Goal: Information Seeking & Learning: Learn about a topic

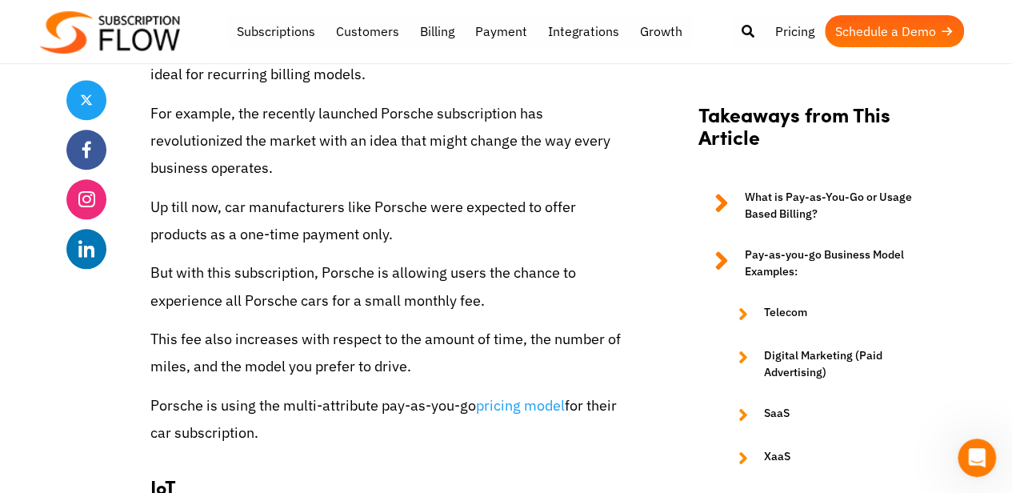
scroll to position [3697, 0]
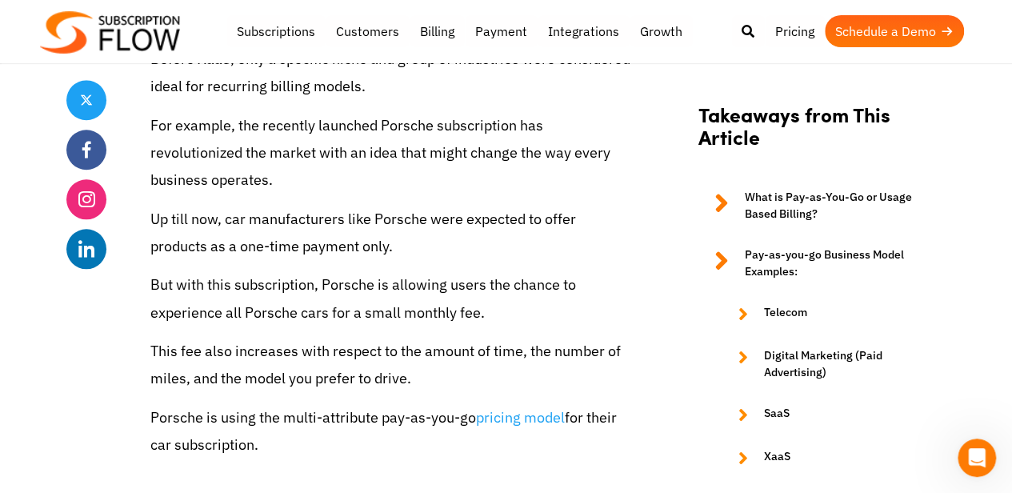
click at [883, 203] on link "What is Pay-as-You-Go or Usage Based Billing?" at bounding box center [814, 207] width 232 height 34
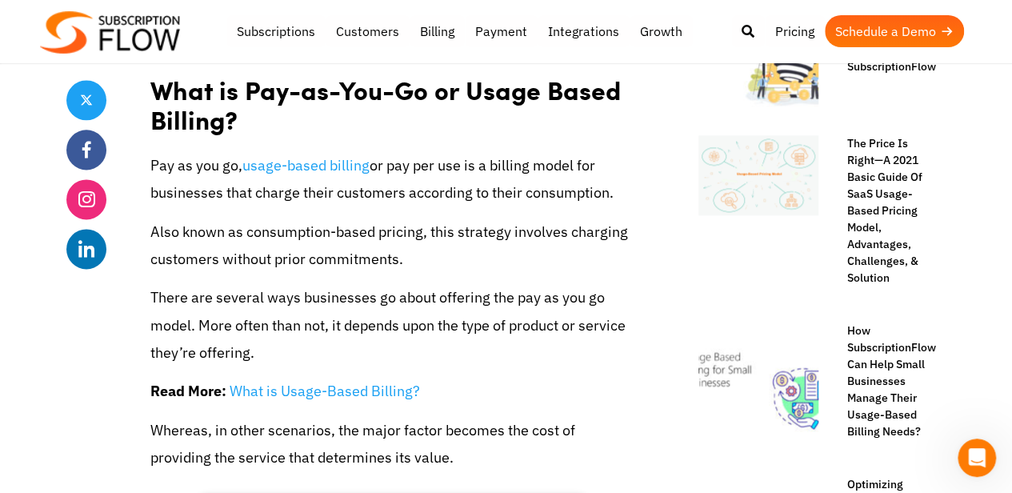
scroll to position [996, 0]
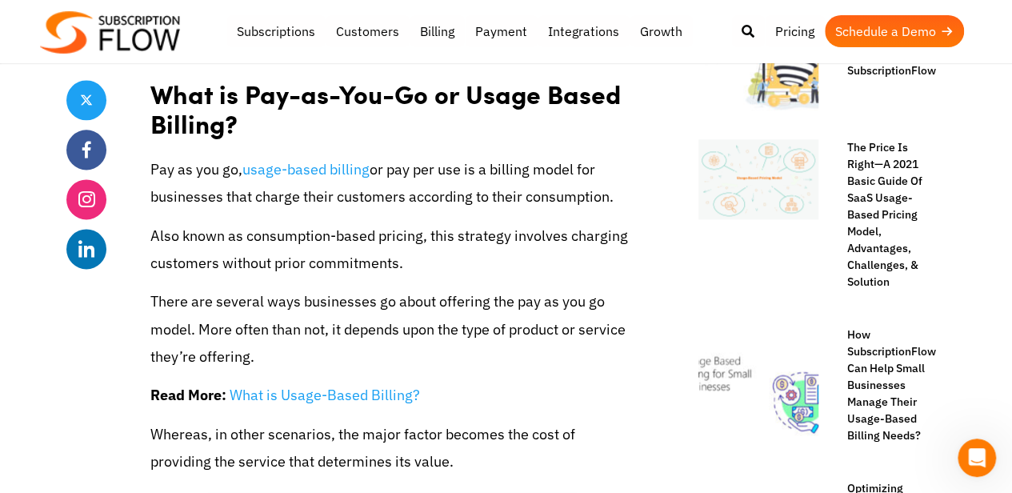
drag, startPoint x: 476, startPoint y: 168, endPoint x: 603, endPoint y: 194, distance: 129.7
click at [603, 194] on p "Pay as you go, usage-based billing or pay per use is a billing model for busine…" at bounding box center [392, 183] width 484 height 54
copy p "s a billing model for businesses that charge their customers according to their…"
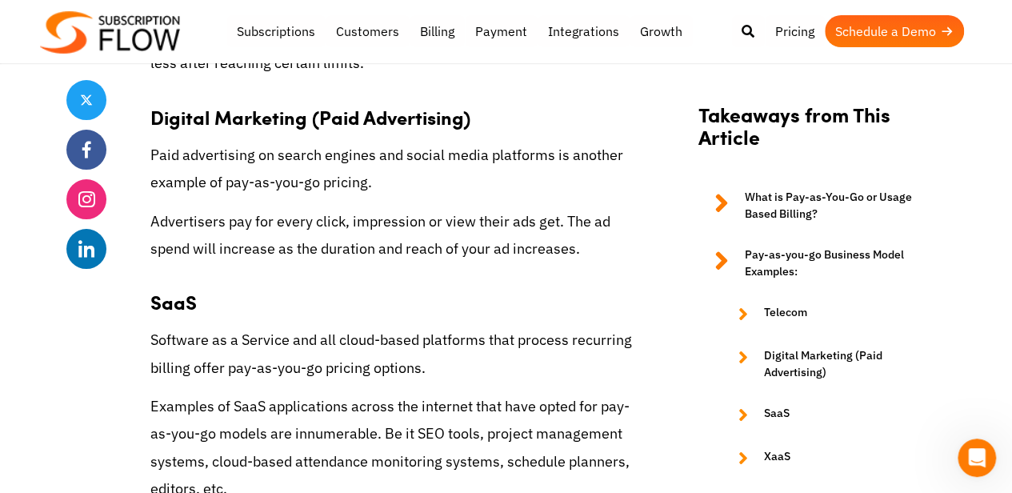
scroll to position [3055, 0]
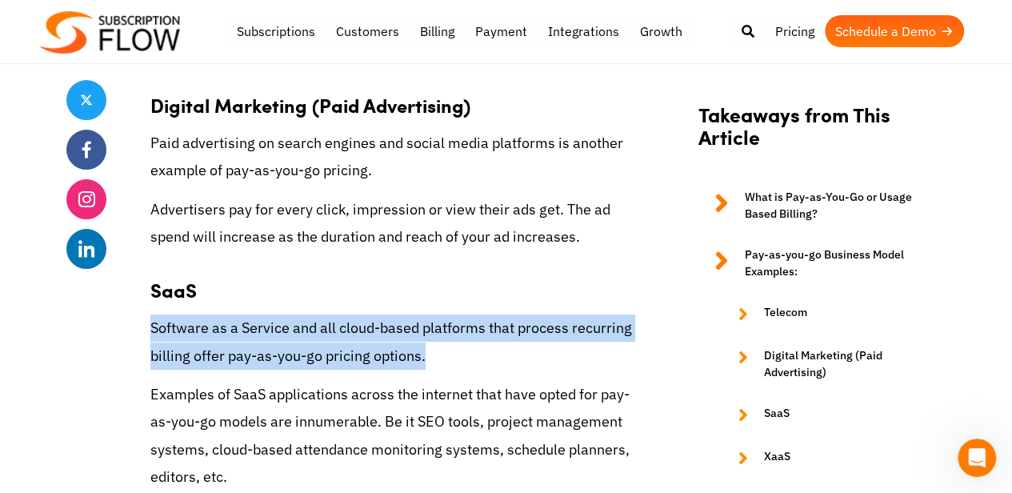
drag, startPoint x: 152, startPoint y: 329, endPoint x: 424, endPoint y: 358, distance: 273.5
click at [424, 358] on p "Software as a Service and all cloud-based platforms that process recurring bill…" at bounding box center [392, 341] width 484 height 54
copy p "Software as a Service and all cloud-based platforms that process recurring bill…"
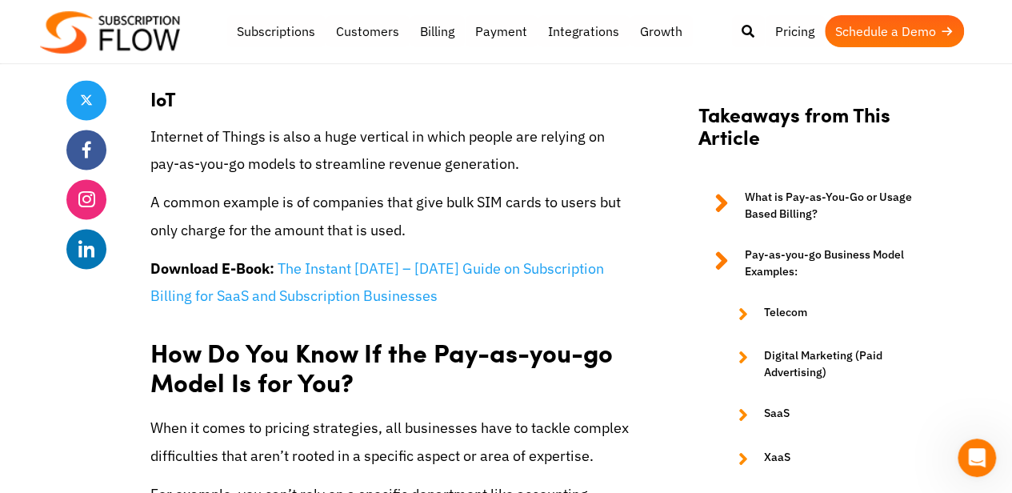
scroll to position [4157, 0]
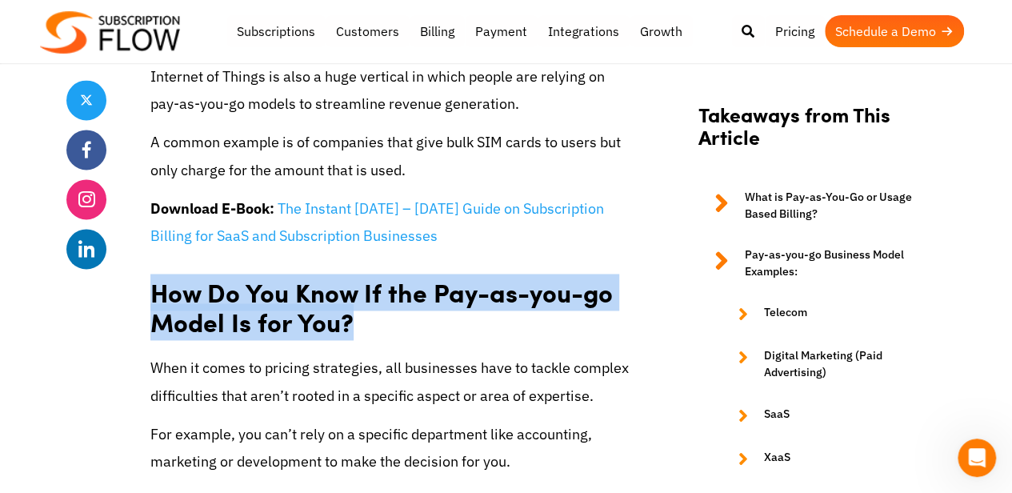
drag, startPoint x: 354, startPoint y: 322, endPoint x: 155, endPoint y: 303, distance: 200.0
click at [155, 303] on h2 "How Do You Know If the Pay-as-you-go Model Is for You?" at bounding box center [392, 302] width 484 height 80
copy h2 "How Do You Know If the Pay-as-you-go Model Is for You?"
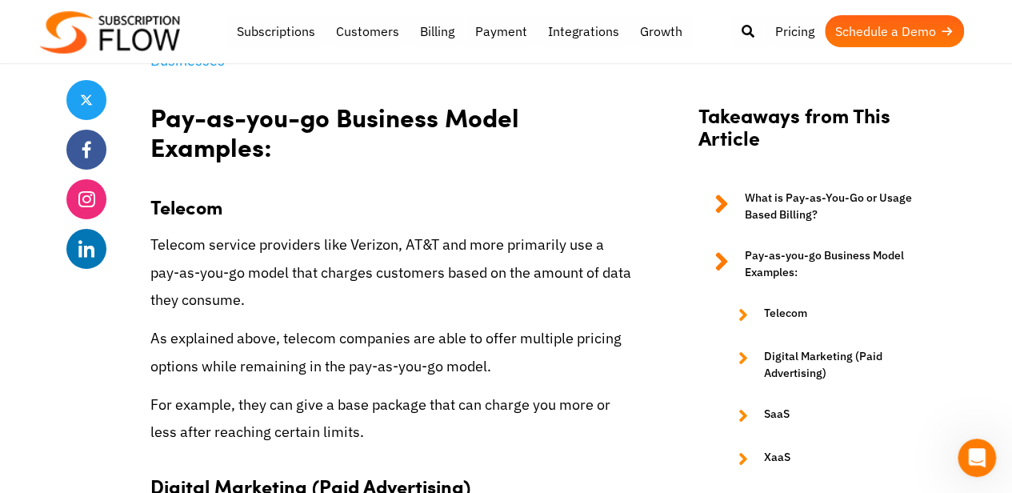
scroll to position [2579, 0]
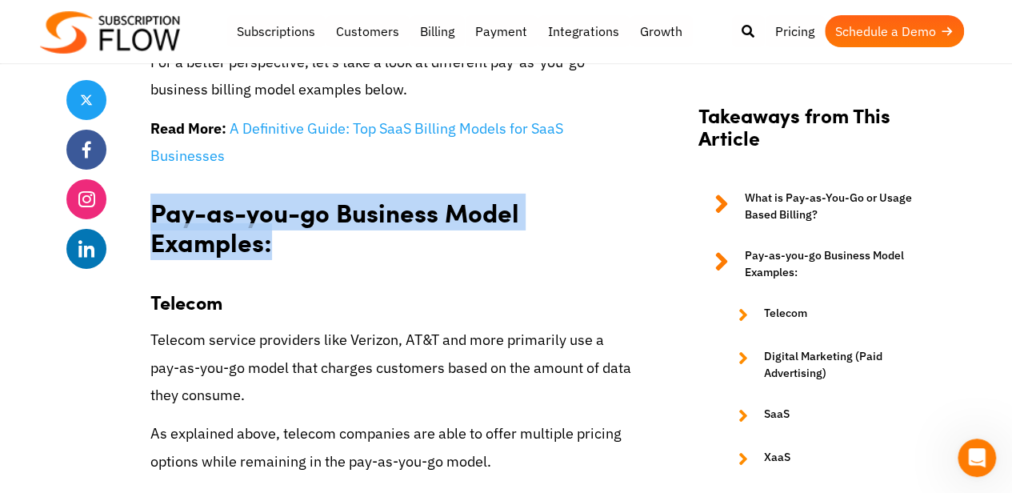
drag, startPoint x: 285, startPoint y: 246, endPoint x: 155, endPoint y: 227, distance: 130.9
click at [155, 227] on h2 "Pay-as-you-go Business Model Examples:" at bounding box center [392, 222] width 484 height 80
copy h2 "Pay-as-you-go Business Model Examples:"
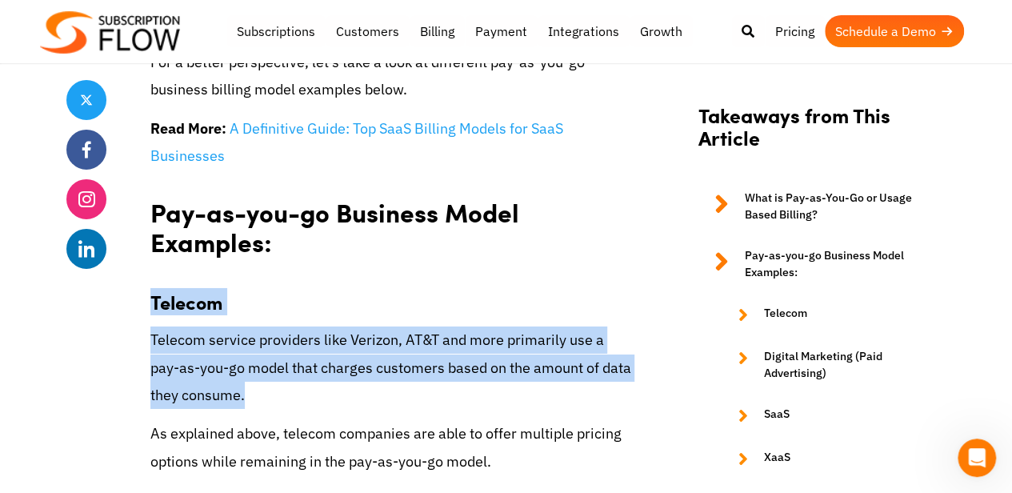
drag, startPoint x: 218, startPoint y: 393, endPoint x: 146, endPoint y: 311, distance: 108.3
copy div "Telecom Telecom service providers like Verizon, AT&T and more primarily use a p…"
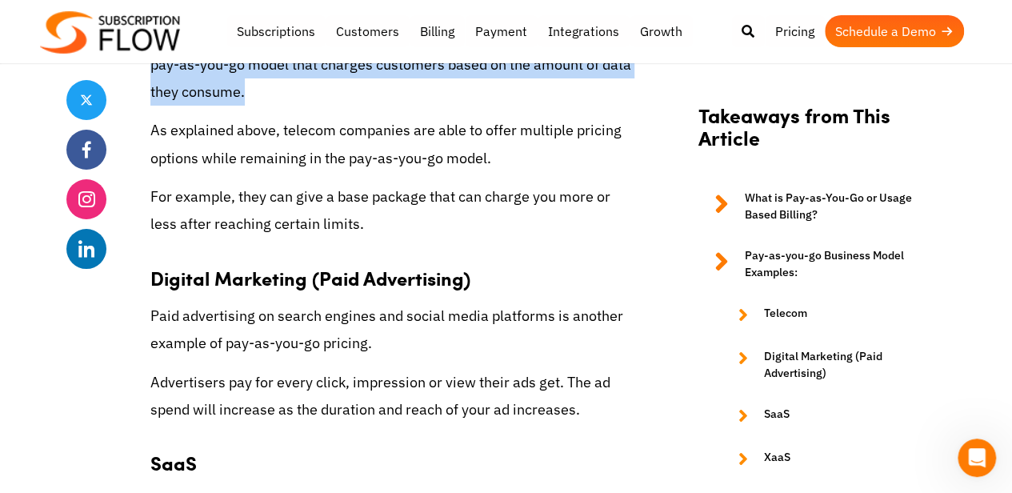
scroll to position [2894, 0]
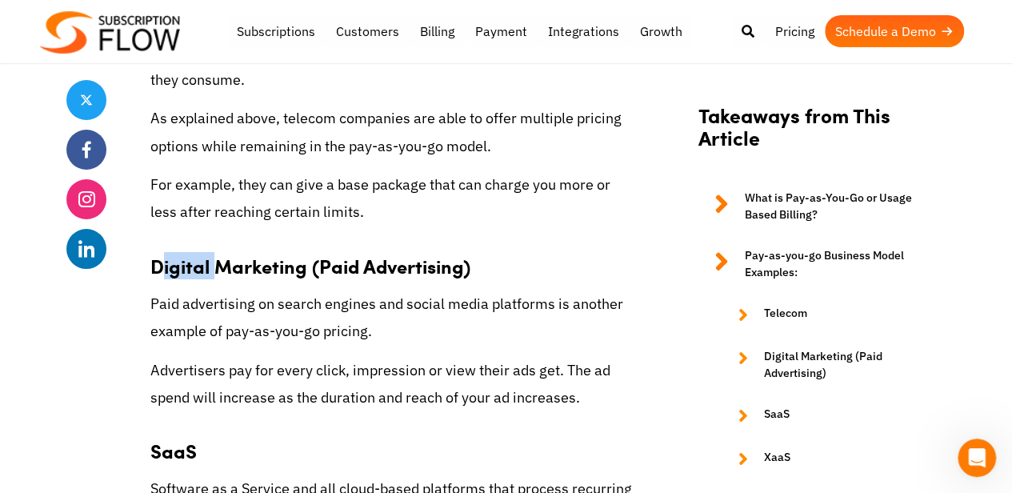
drag, startPoint x: 158, startPoint y: 267, endPoint x: 213, endPoint y: 270, distance: 55.3
click at [213, 270] on h3 "Digital Marketing (Paid Advertising)" at bounding box center [392, 258] width 484 height 40
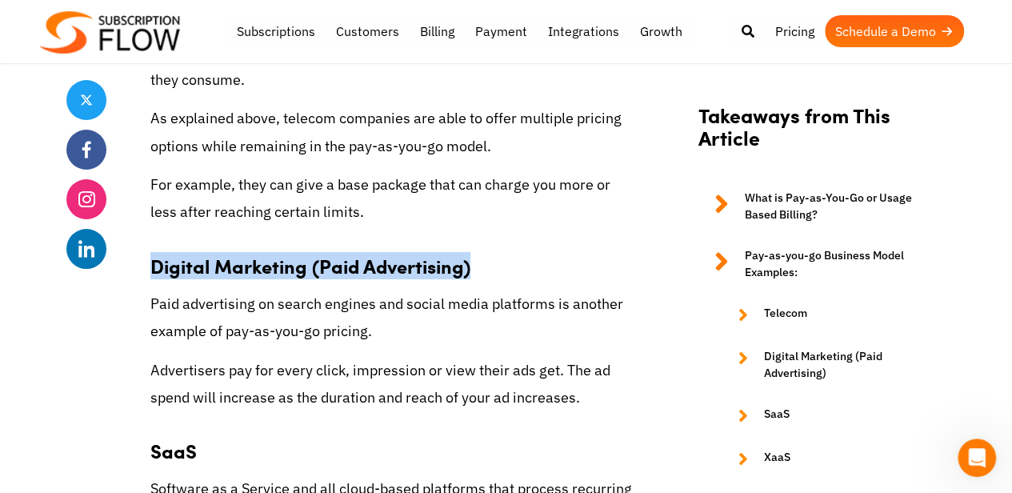
drag, startPoint x: 150, startPoint y: 270, endPoint x: 482, endPoint y: 261, distance: 332.1
click at [482, 261] on h3 "Digital Marketing (Paid Advertising)" at bounding box center [392, 258] width 484 height 40
copy h3 "Digital Marketing (Paid Advertising)"
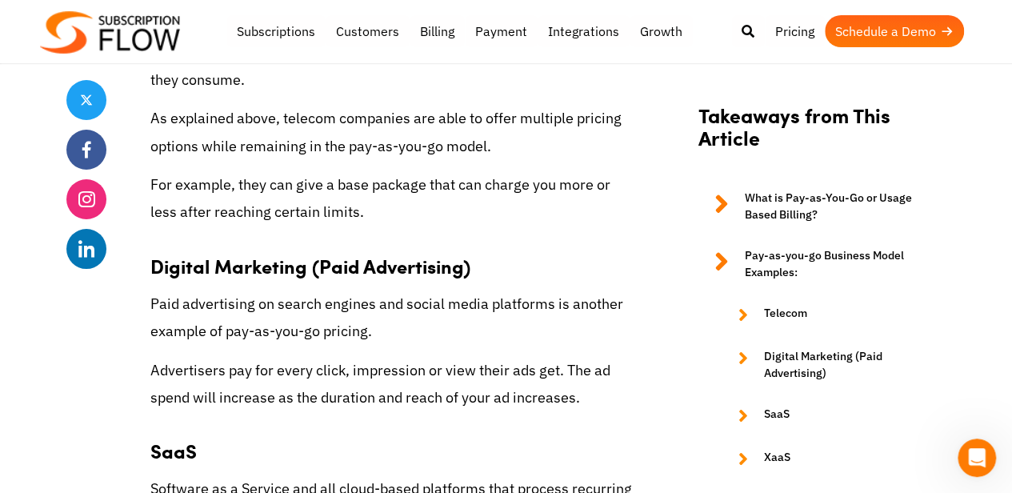
click at [254, 326] on p "Paid advertising on search engines and social media platforms is another exampl…" at bounding box center [392, 317] width 484 height 54
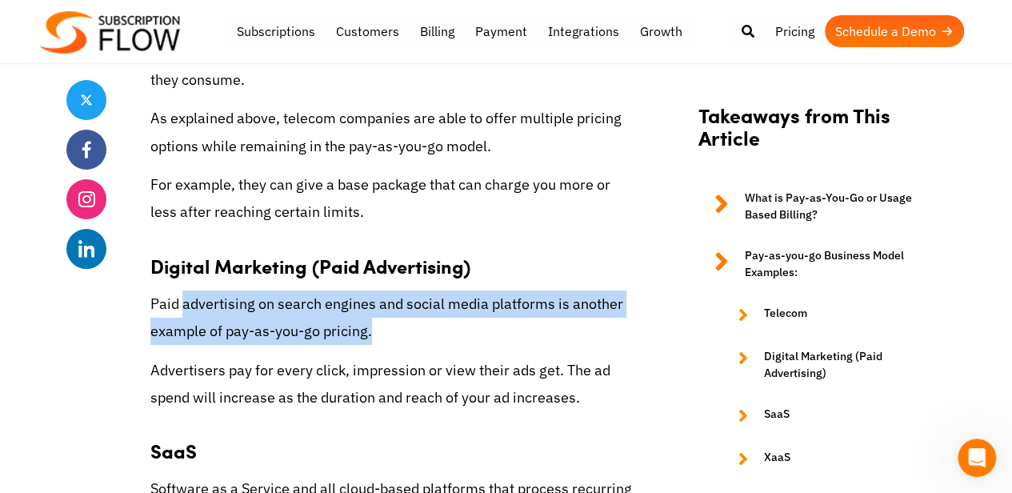
drag, startPoint x: 185, startPoint y: 305, endPoint x: 436, endPoint y: 324, distance: 251.9
click at [436, 324] on p "Paid advertising on search engines and social media platforms is another exampl…" at bounding box center [392, 317] width 484 height 54
copy p "advertising on search engines and social media platforms is another example of …"
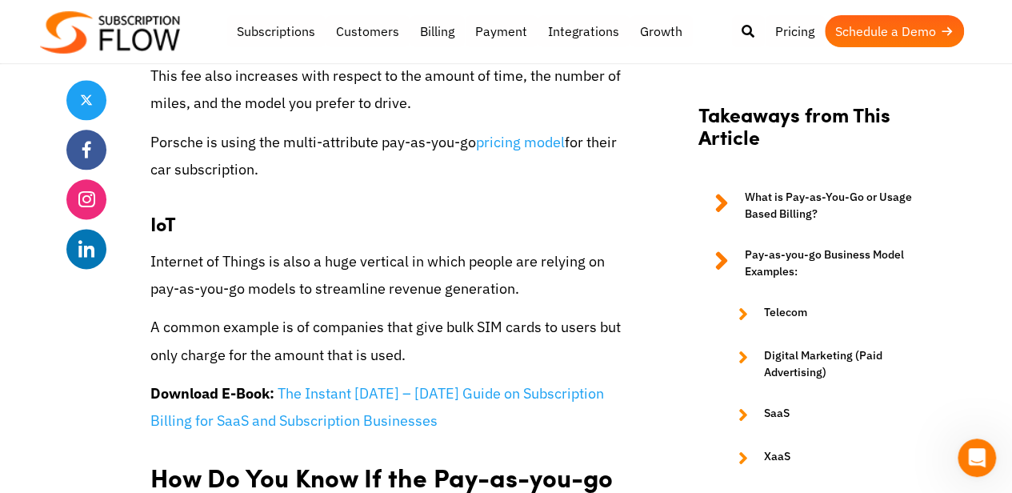
scroll to position [4008, 0]
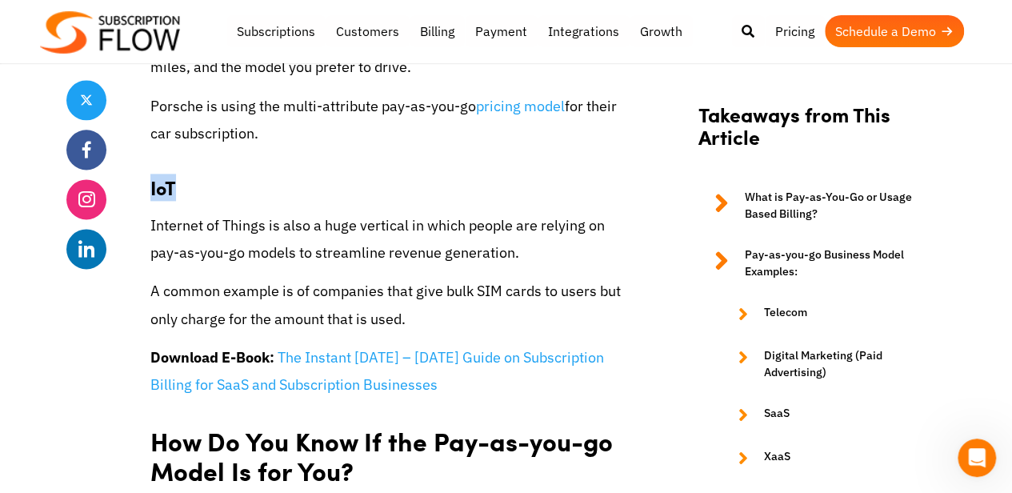
drag, startPoint x: 150, startPoint y: 190, endPoint x: 179, endPoint y: 198, distance: 29.7
click at [179, 198] on h3 "IoT" at bounding box center [392, 179] width 484 height 40
copy h3 "IoT"
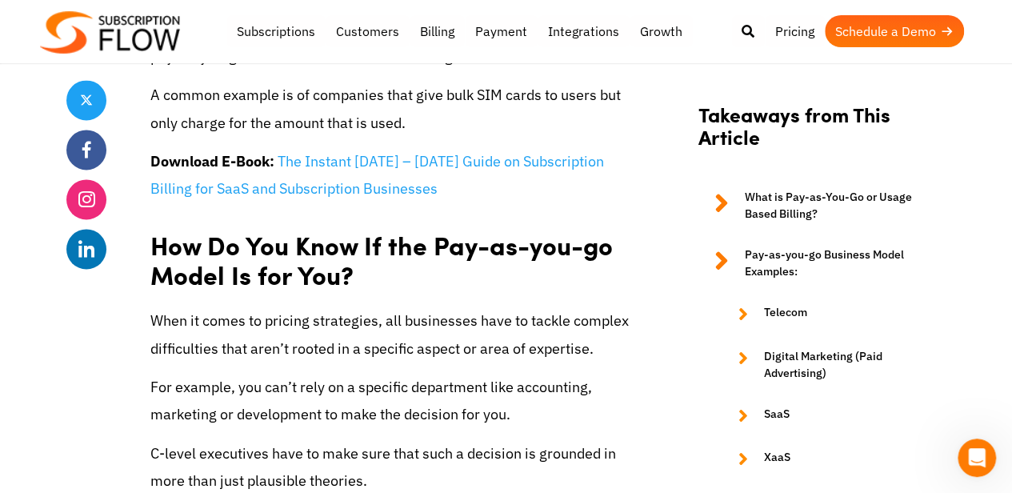
scroll to position [4240, 0]
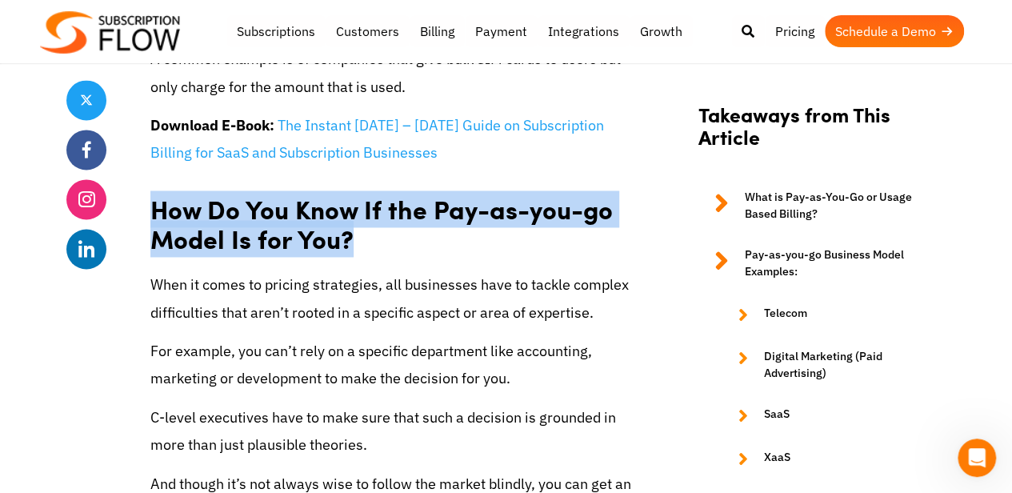
drag, startPoint x: 352, startPoint y: 234, endPoint x: 156, endPoint y: 217, distance: 196.8
click at [156, 217] on h2 "How Do You Know If the Pay-as-you-go Model Is for You?" at bounding box center [392, 218] width 484 height 80
copy h2 "How Do You Know If the Pay-as-you-go Model Is for You?"
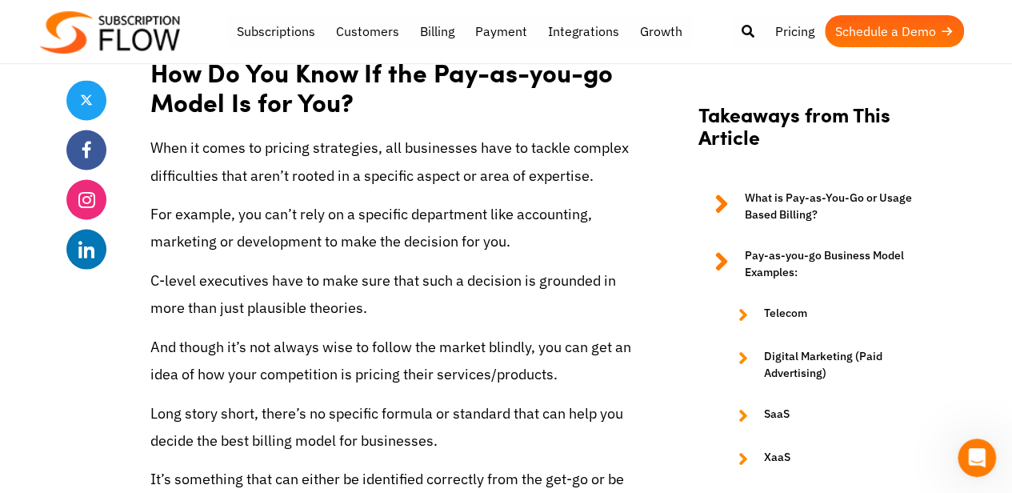
scroll to position [4389, 0]
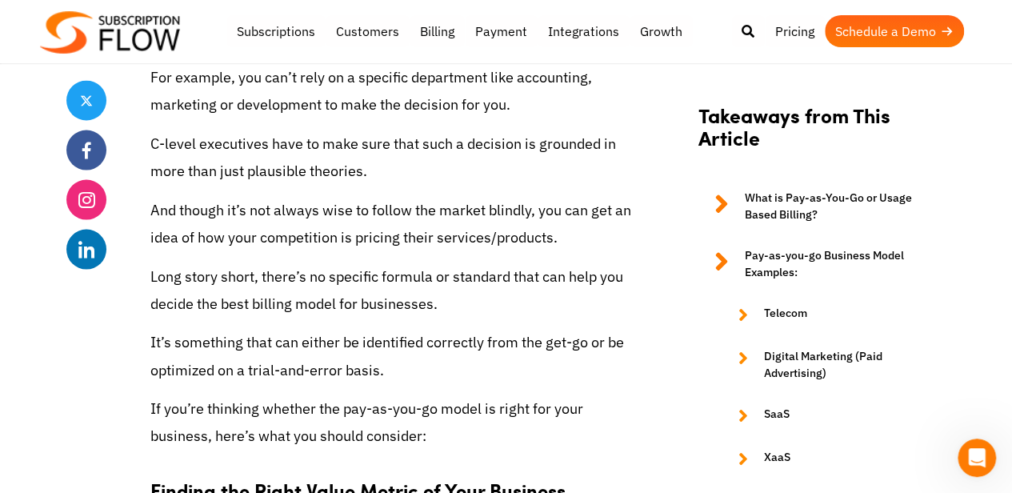
scroll to position [4526, 0]
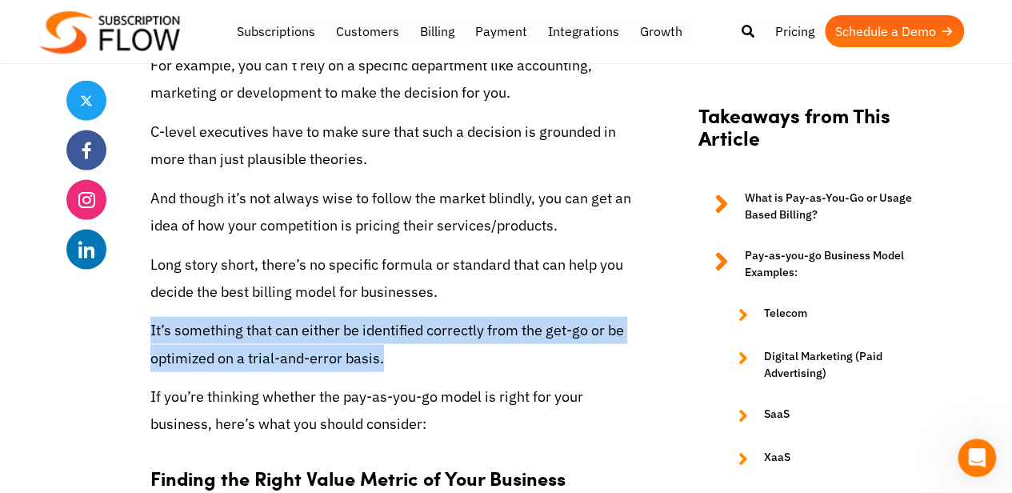
drag, startPoint x: 379, startPoint y: 357, endPoint x: 150, endPoint y: 331, distance: 230.2
click at [150, 331] on p "It’s something that can either be identified correctly from the get-go or be op…" at bounding box center [392, 343] width 484 height 54
copy p "It’s something that can either be identified correctly from the get-go or be op…"
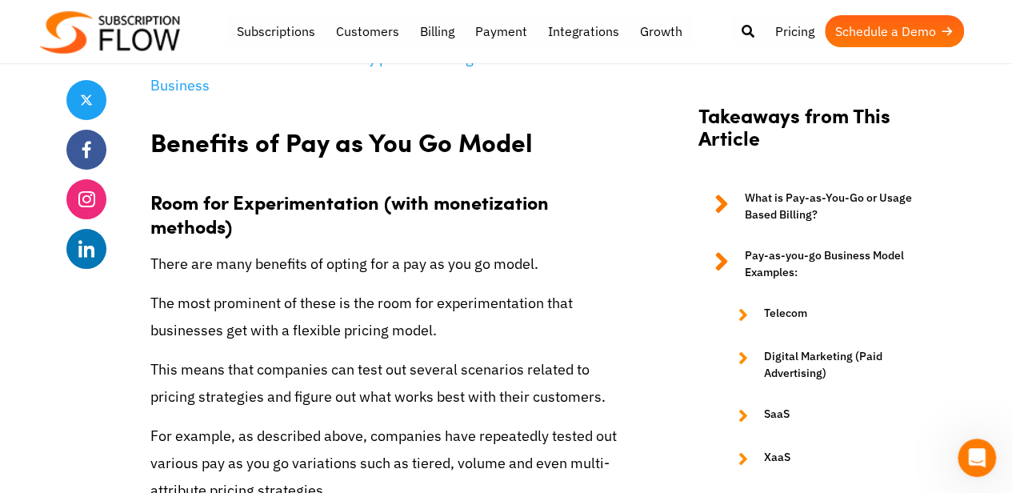
scroll to position [5960, 0]
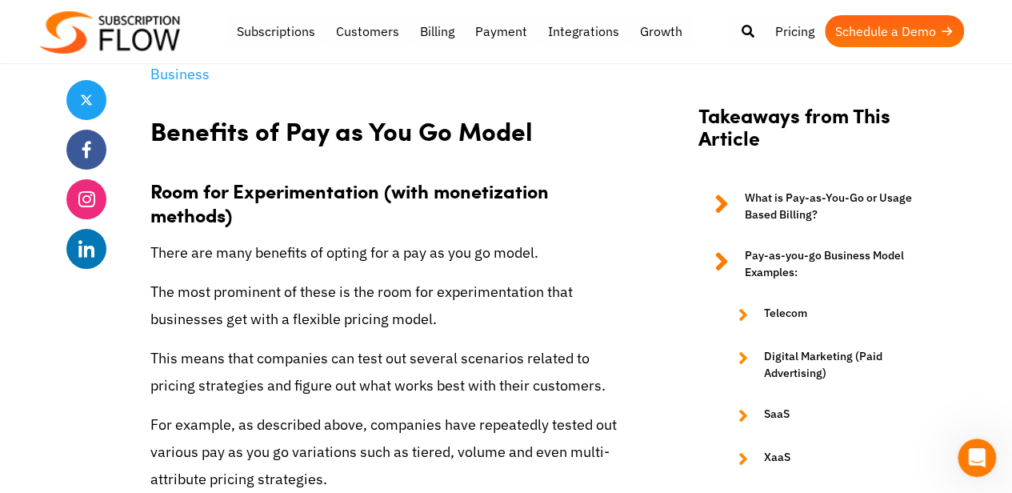
click at [210, 150] on h2 "Benefits of Pay as You Go Model" at bounding box center [392, 125] width 484 height 50
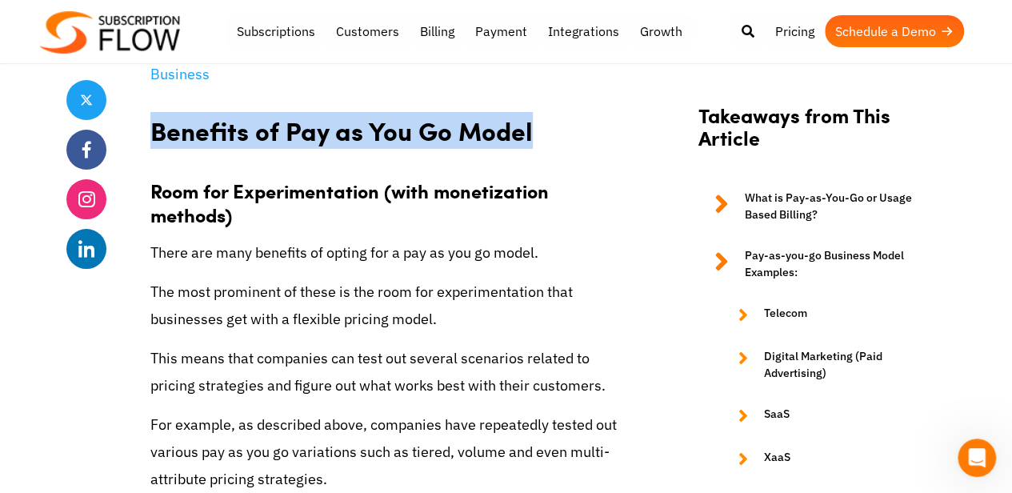
drag, startPoint x: 153, startPoint y: 136, endPoint x: 539, endPoint y: 126, distance: 386.5
click at [539, 126] on h2 "Benefits of Pay as You Go Model" at bounding box center [392, 125] width 484 height 50
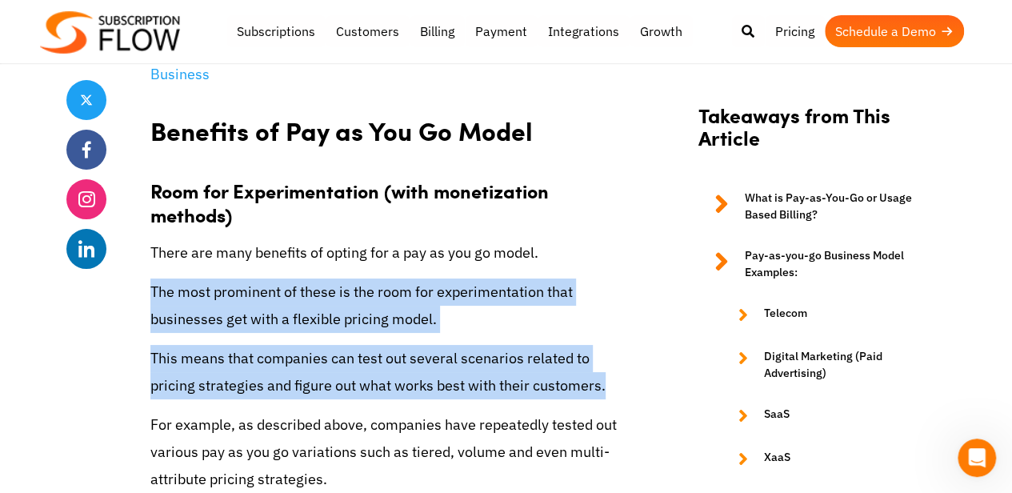
drag, startPoint x: 150, startPoint y: 294, endPoint x: 559, endPoint y: 389, distance: 419.7
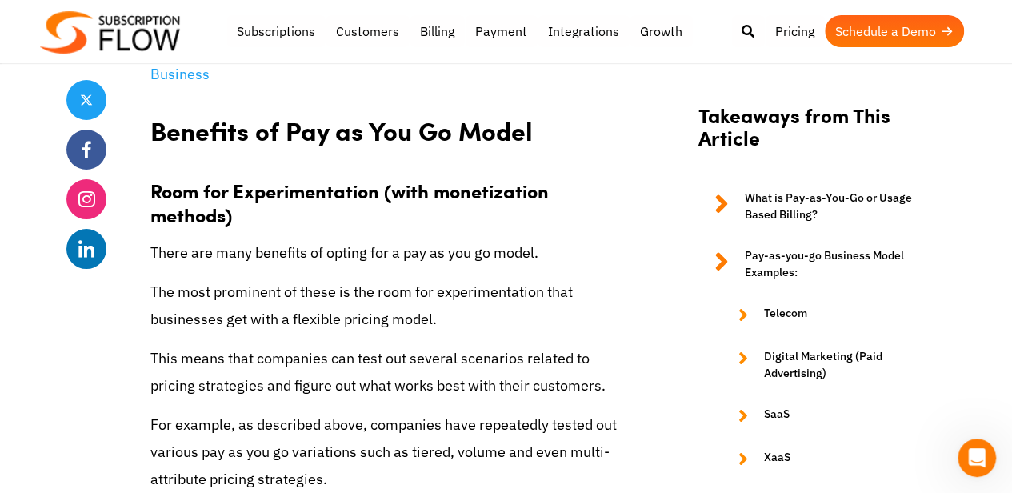
click at [550, 422] on p "For example, as described above, companies have repeatedly tested out various p…" at bounding box center [392, 452] width 484 height 82
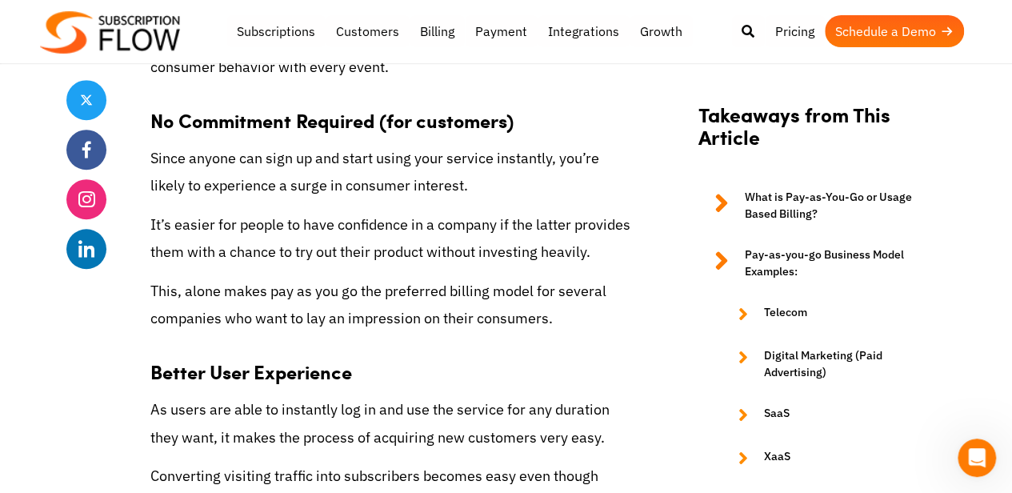
scroll to position [6520, 0]
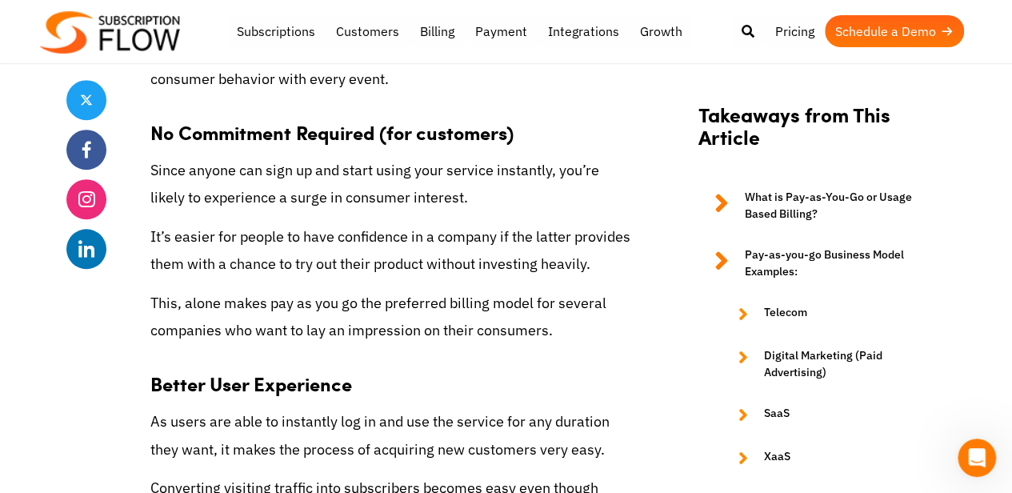
click at [152, 140] on h3 "No Commitment Required (for customers)" at bounding box center [392, 124] width 484 height 40
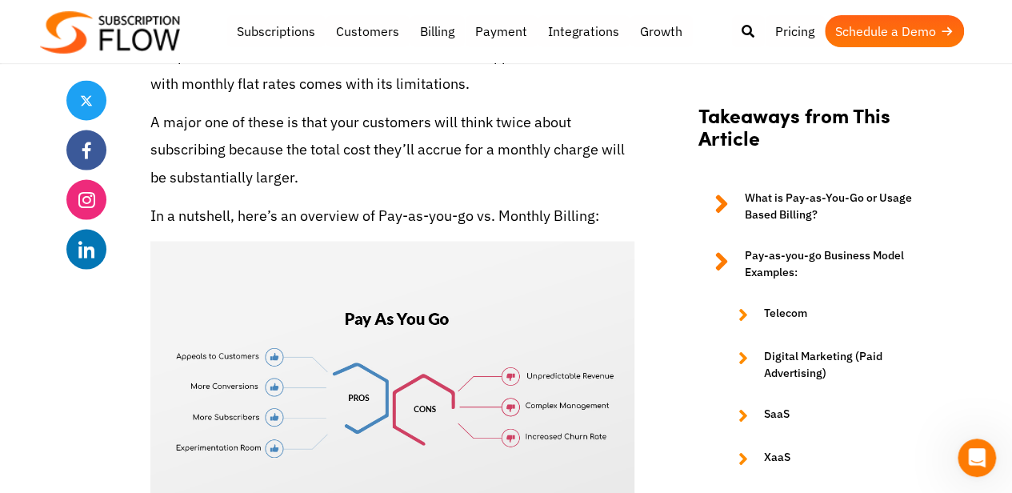
scroll to position [7568, 0]
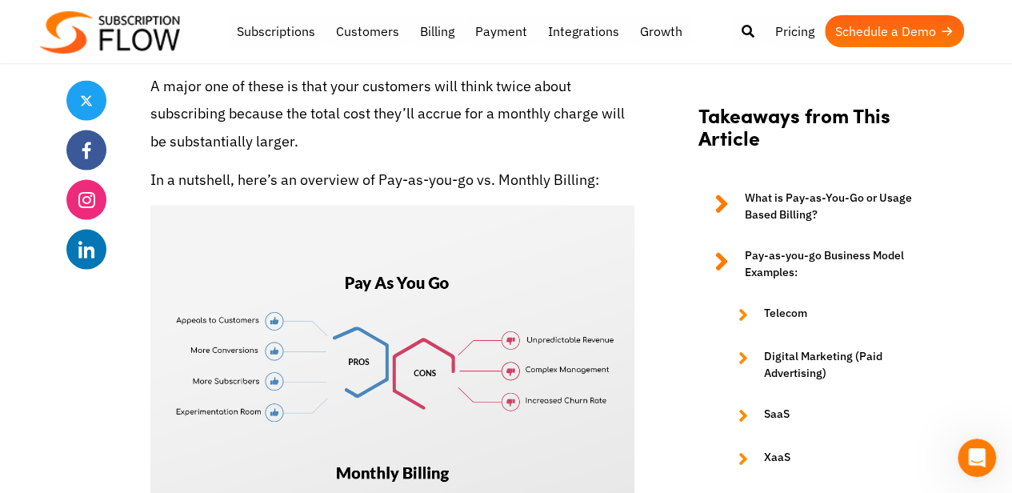
click at [335, 386] on img at bounding box center [392, 447] width 484 height 484
click at [404, 371] on img at bounding box center [392, 447] width 484 height 484
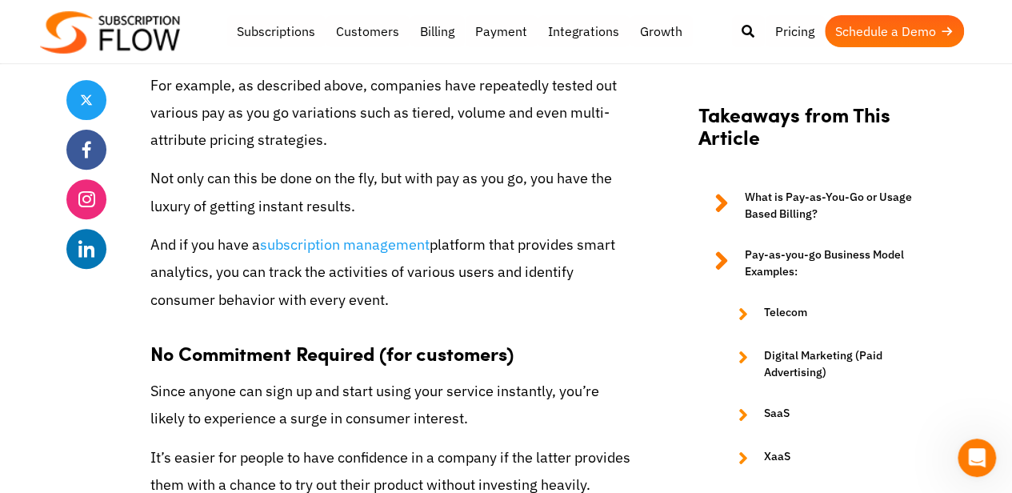
scroll to position [6478, 0]
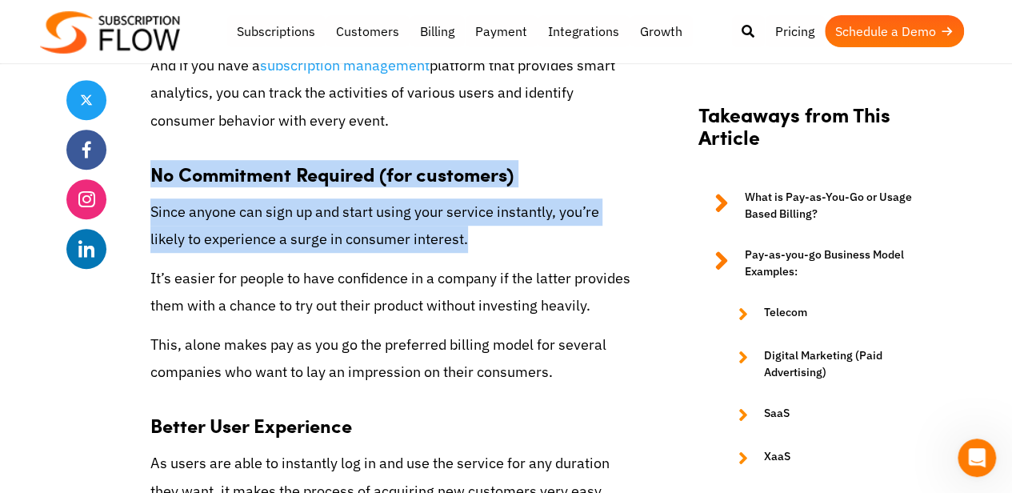
drag, startPoint x: 426, startPoint y: 242, endPoint x: 154, endPoint y: 172, distance: 281.5
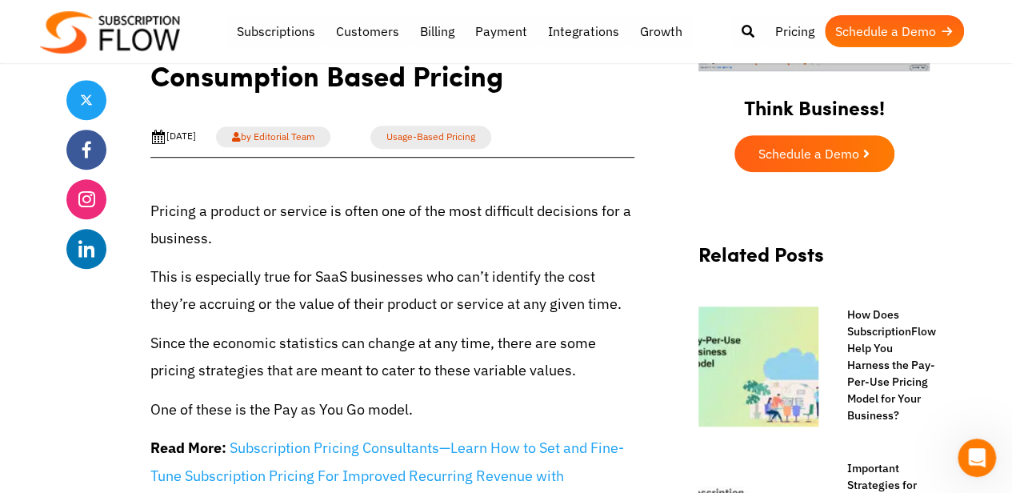
scroll to position [0, 0]
